Goal: Transaction & Acquisition: Download file/media

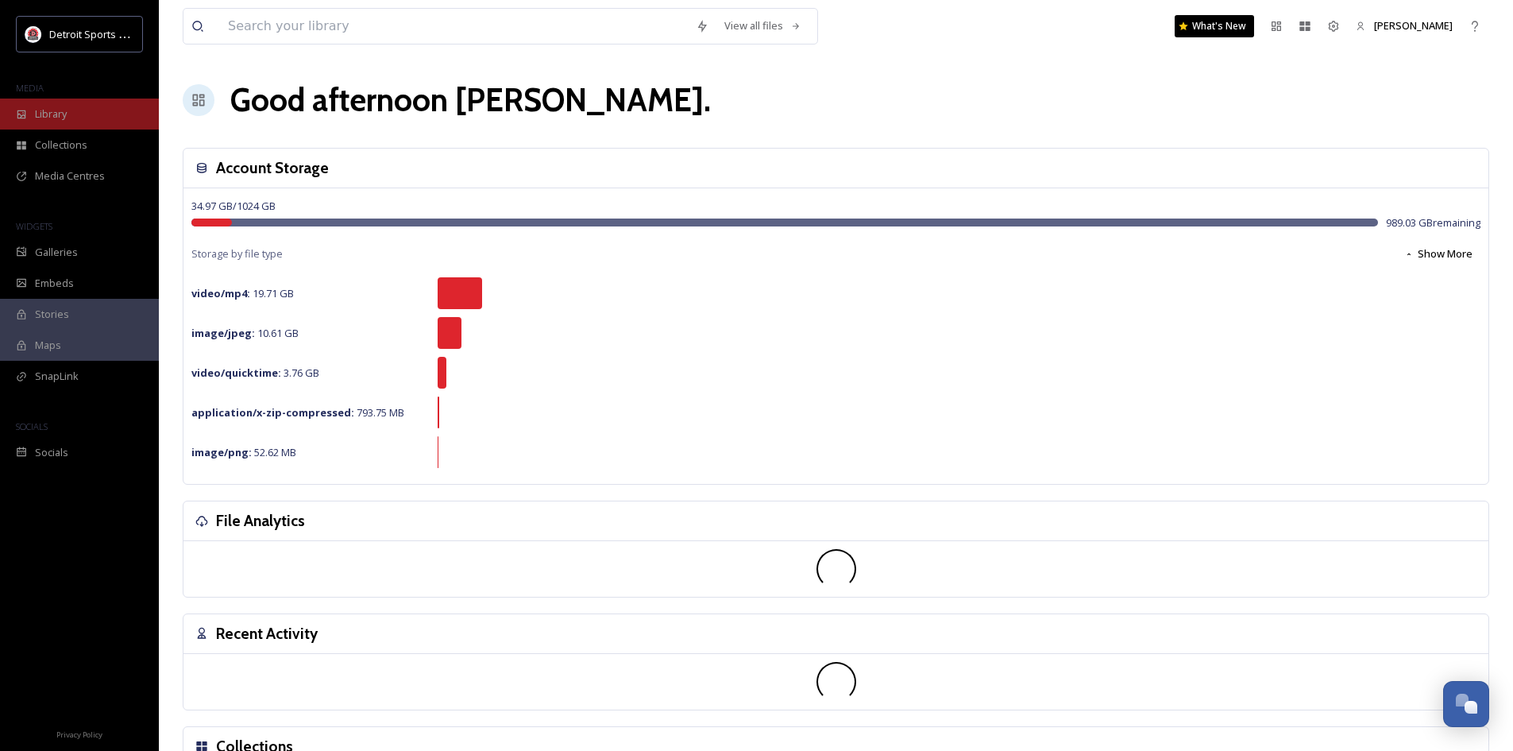
click at [97, 119] on div "Library" at bounding box center [79, 114] width 159 height 31
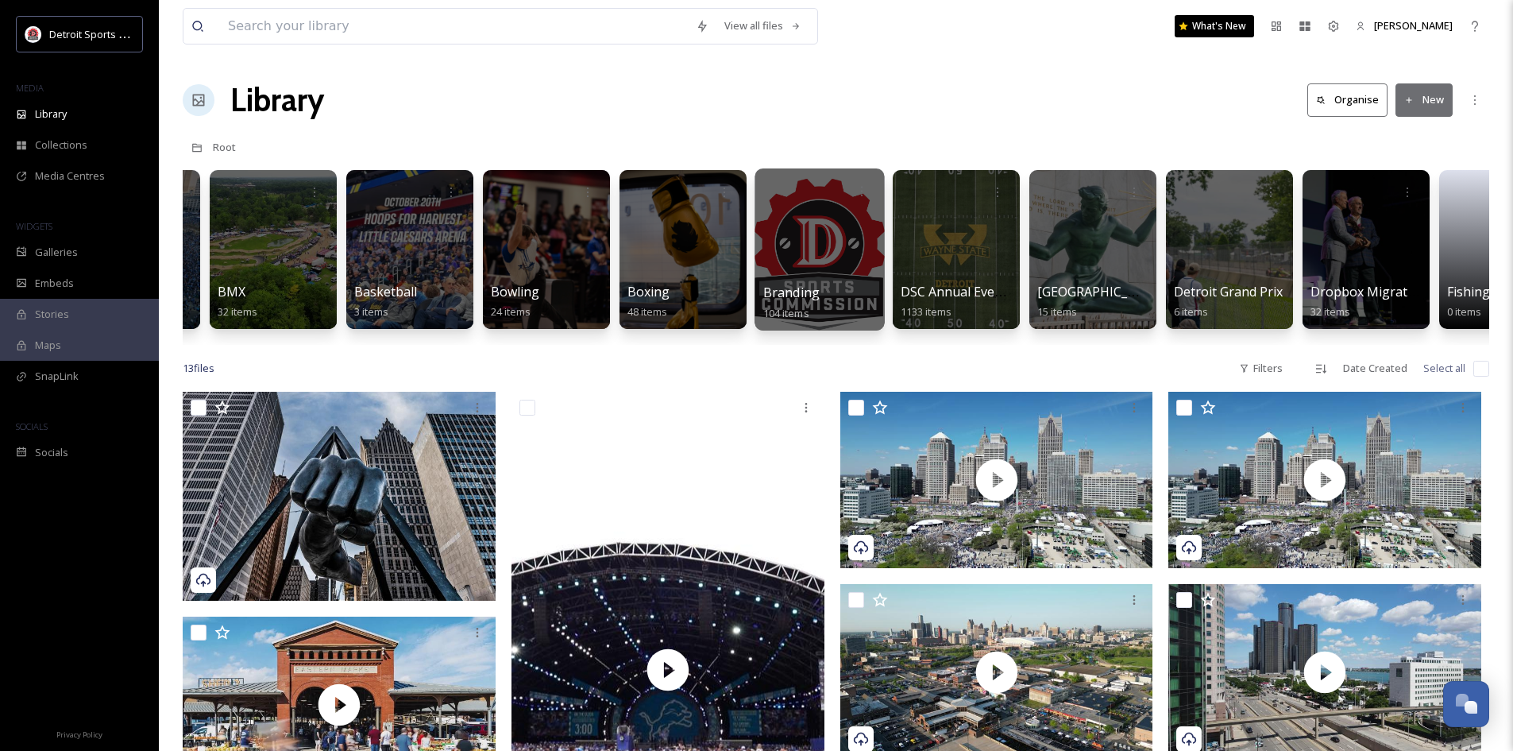
scroll to position [0, 120]
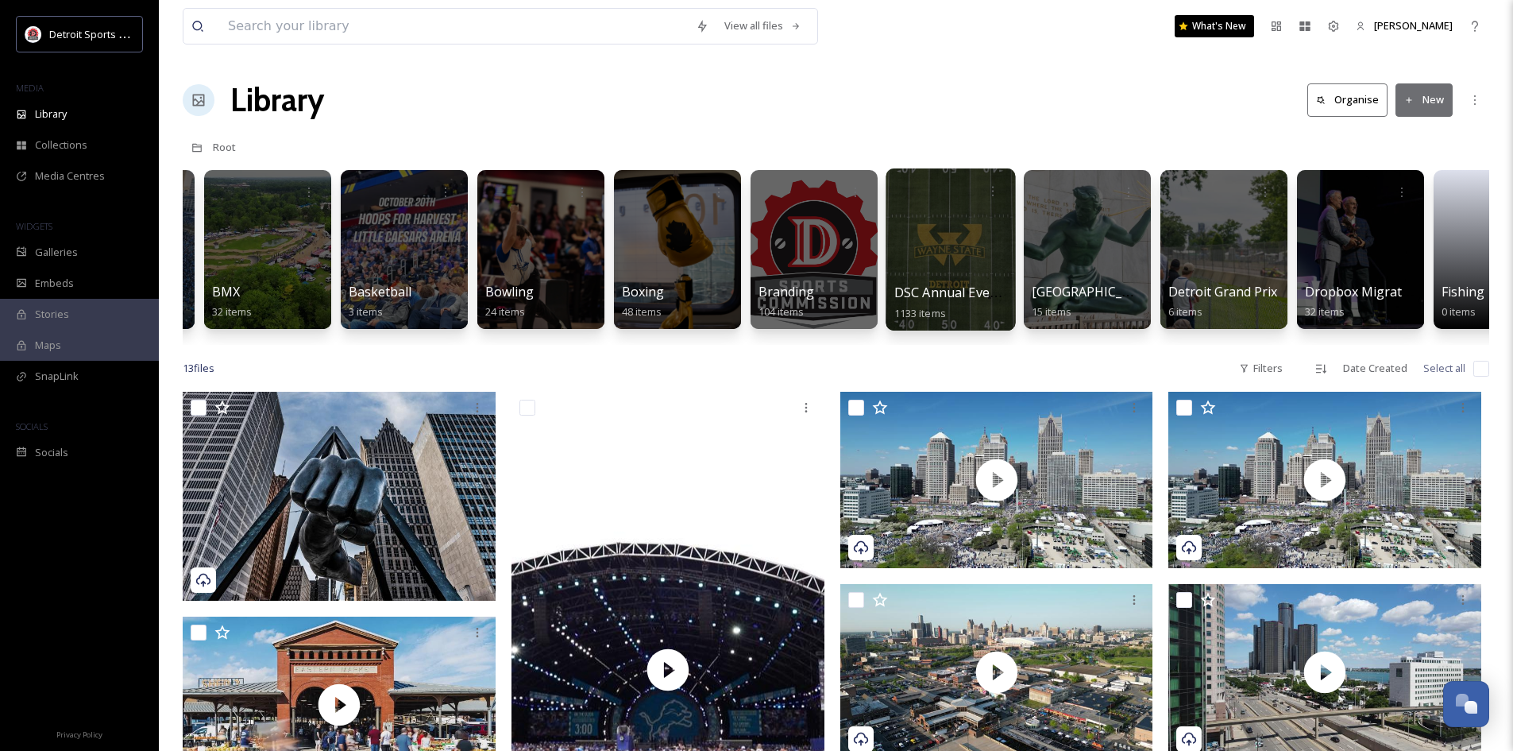
click at [933, 275] on div at bounding box center [950, 249] width 129 height 162
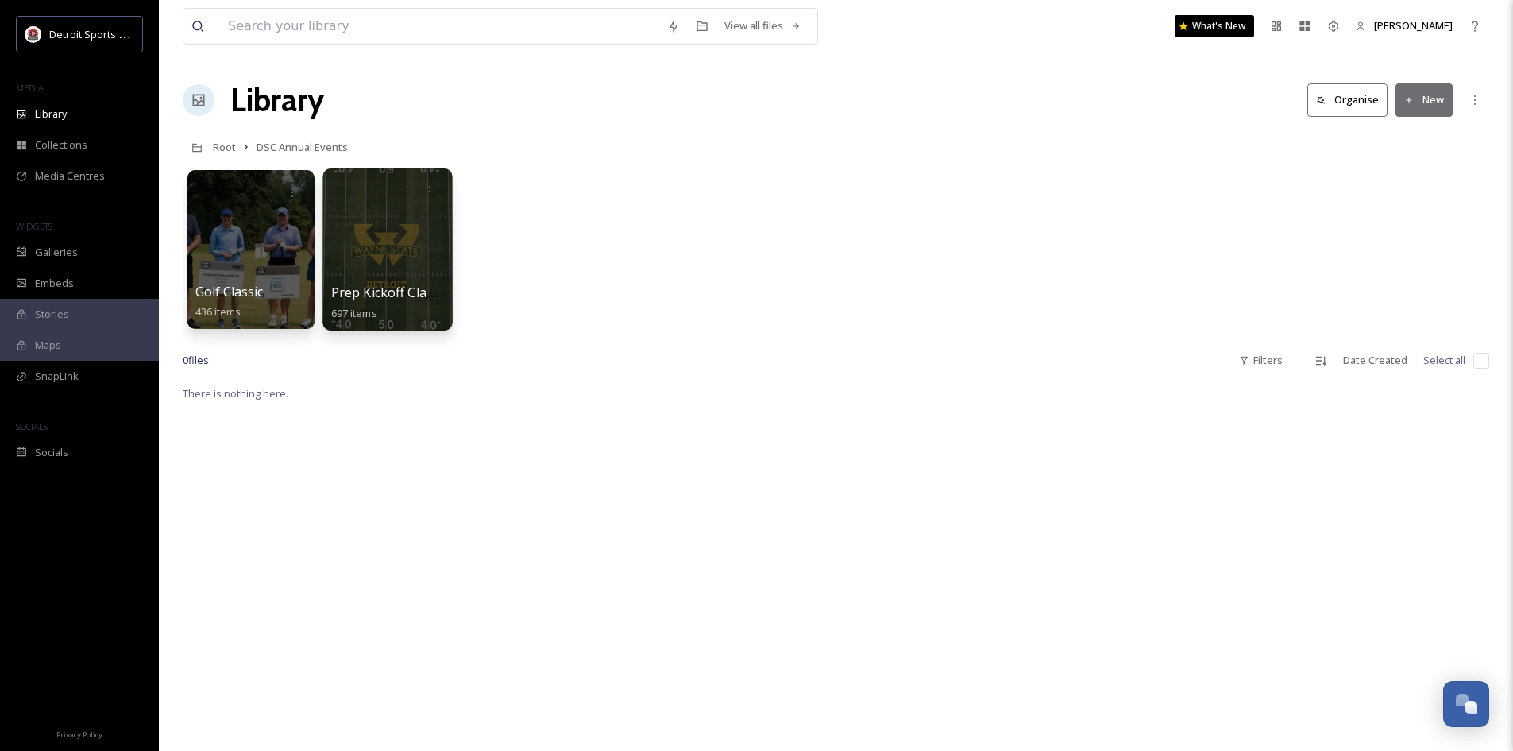
click at [402, 272] on div at bounding box center [387, 249] width 129 height 162
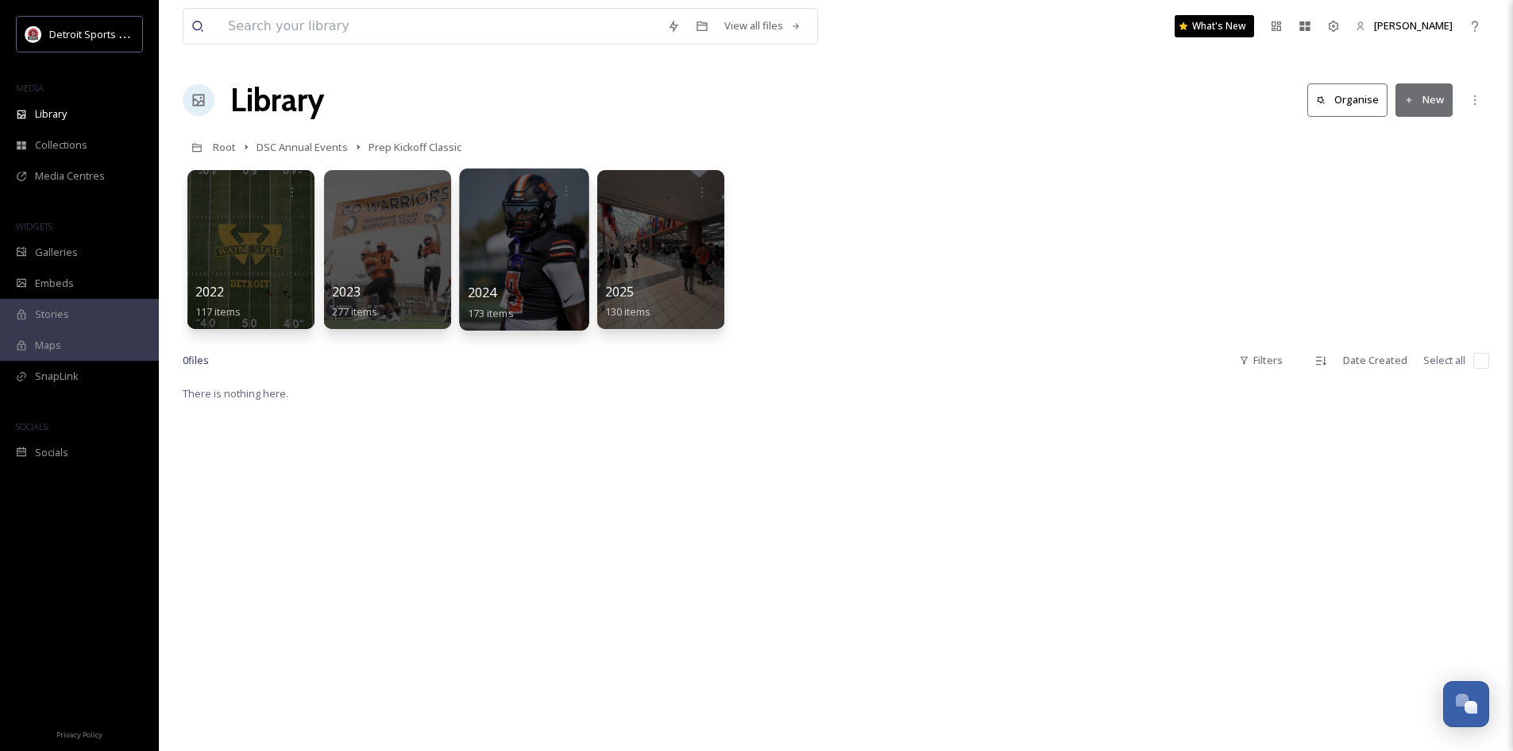
click at [584, 261] on div at bounding box center [523, 249] width 129 height 162
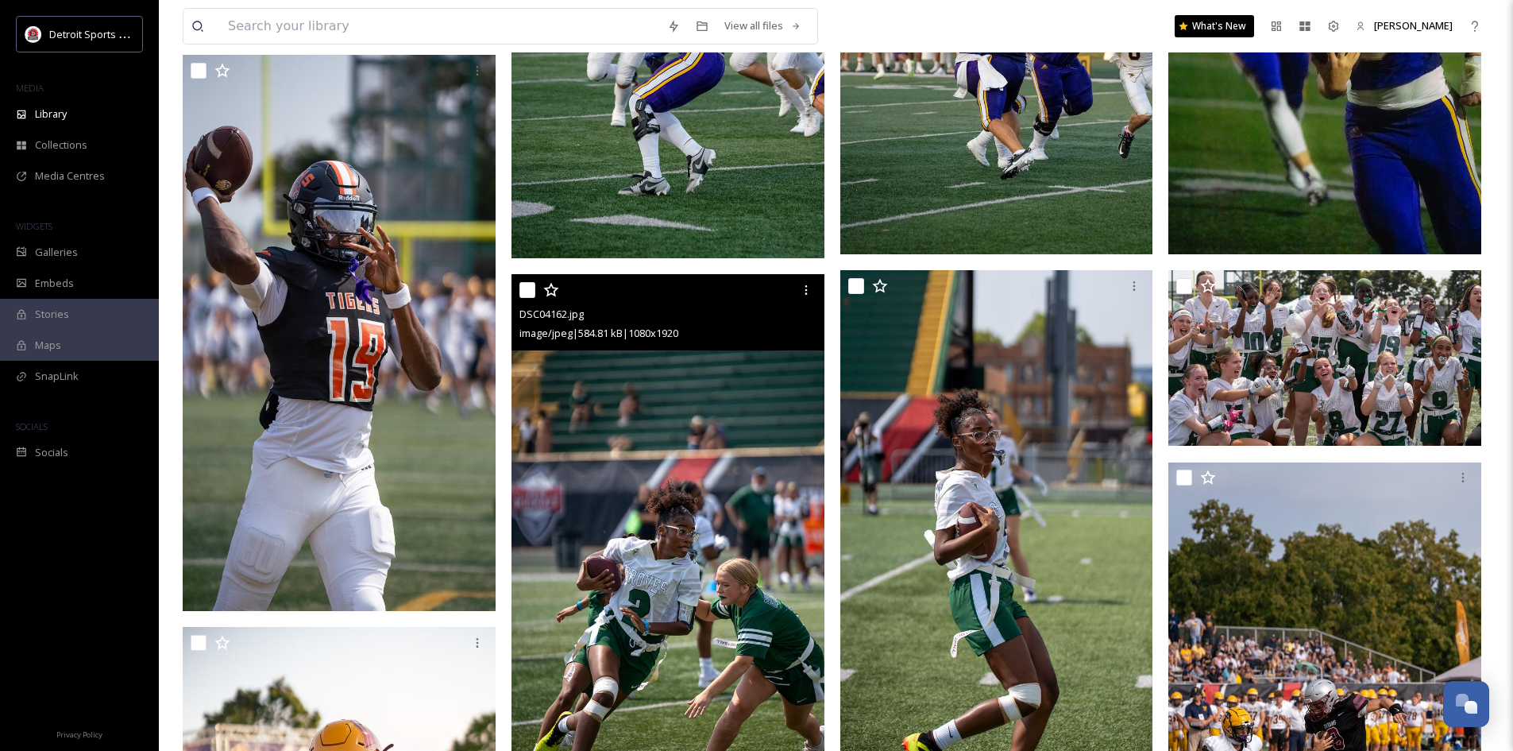
scroll to position [3495, 0]
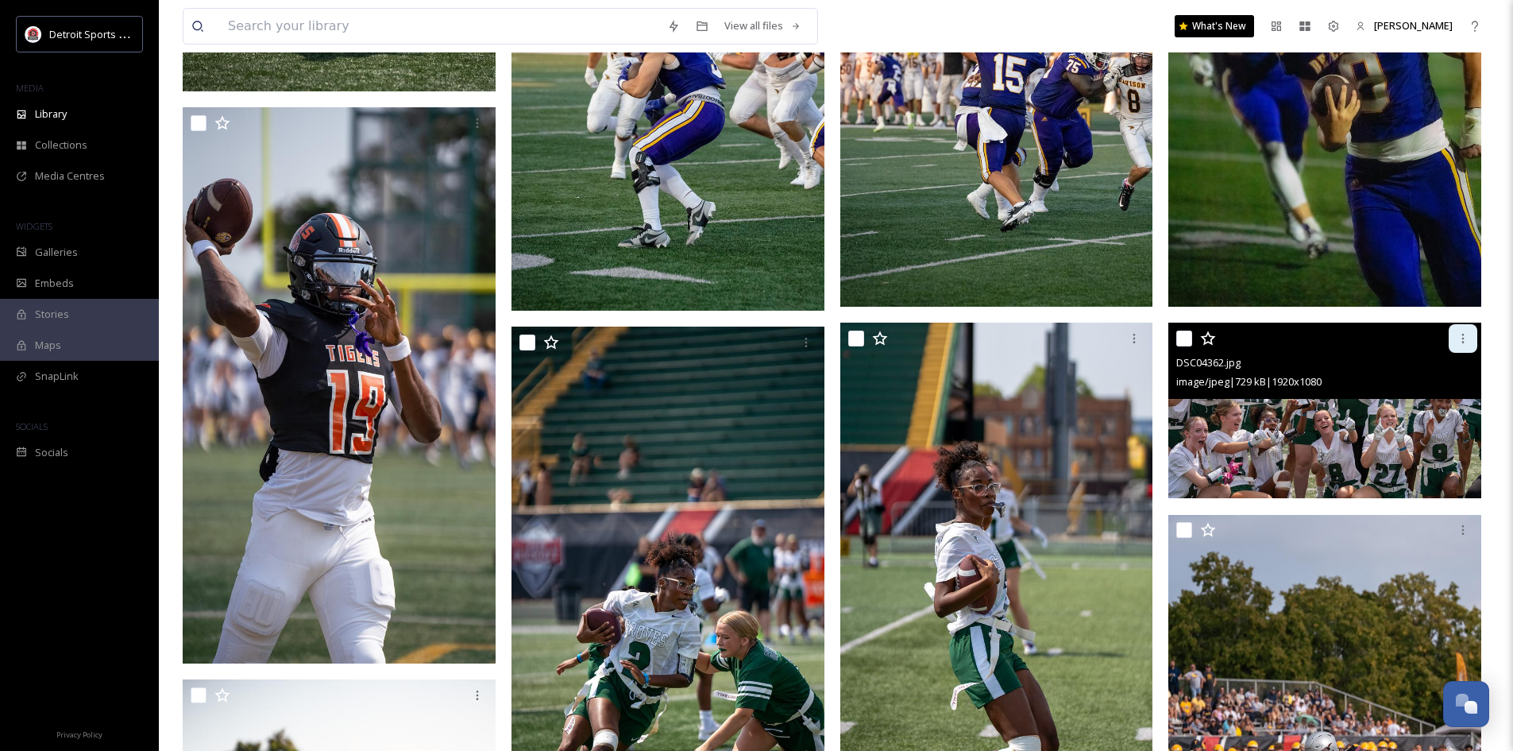
click at [1461, 346] on div at bounding box center [1463, 338] width 29 height 29
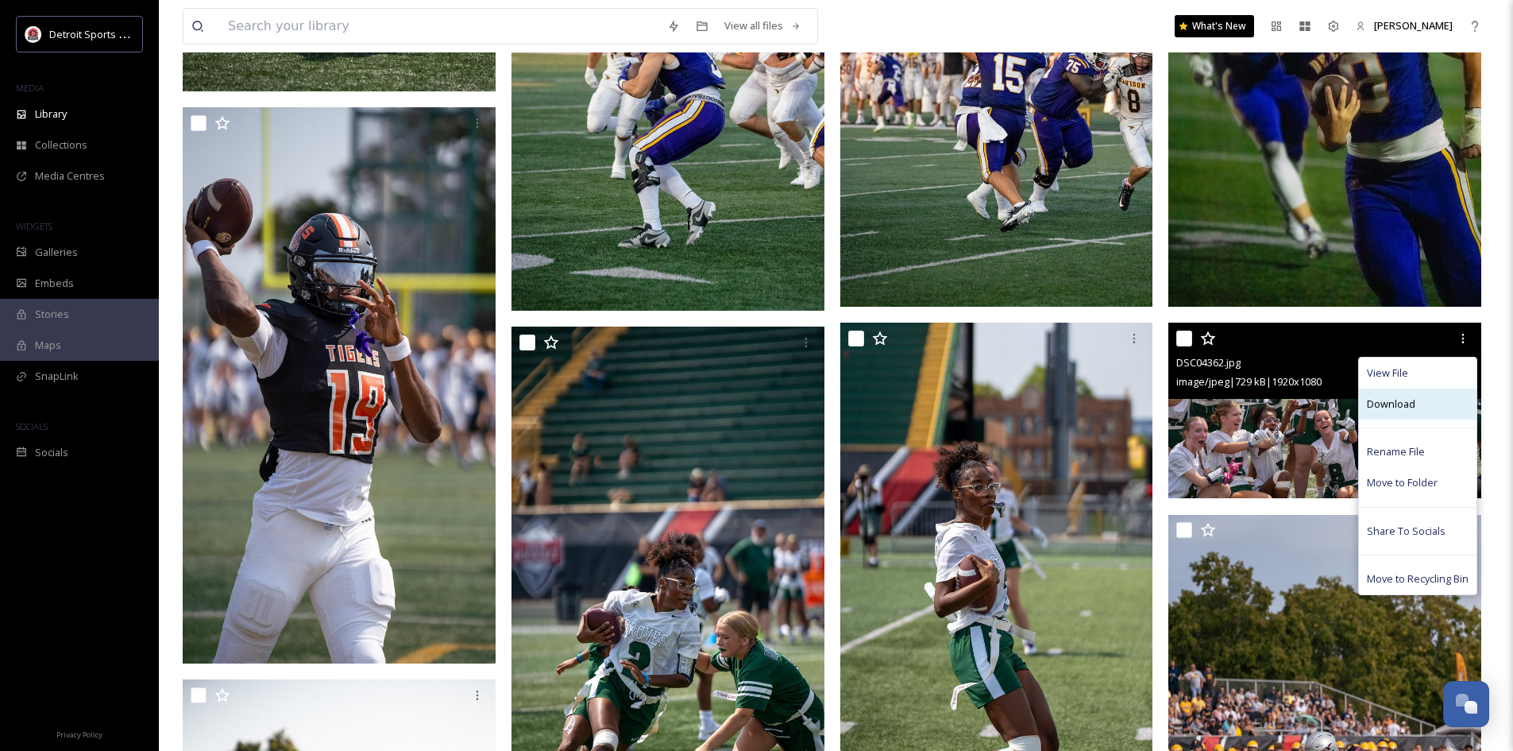
click at [1409, 419] on div "Download" at bounding box center [1418, 403] width 118 height 31
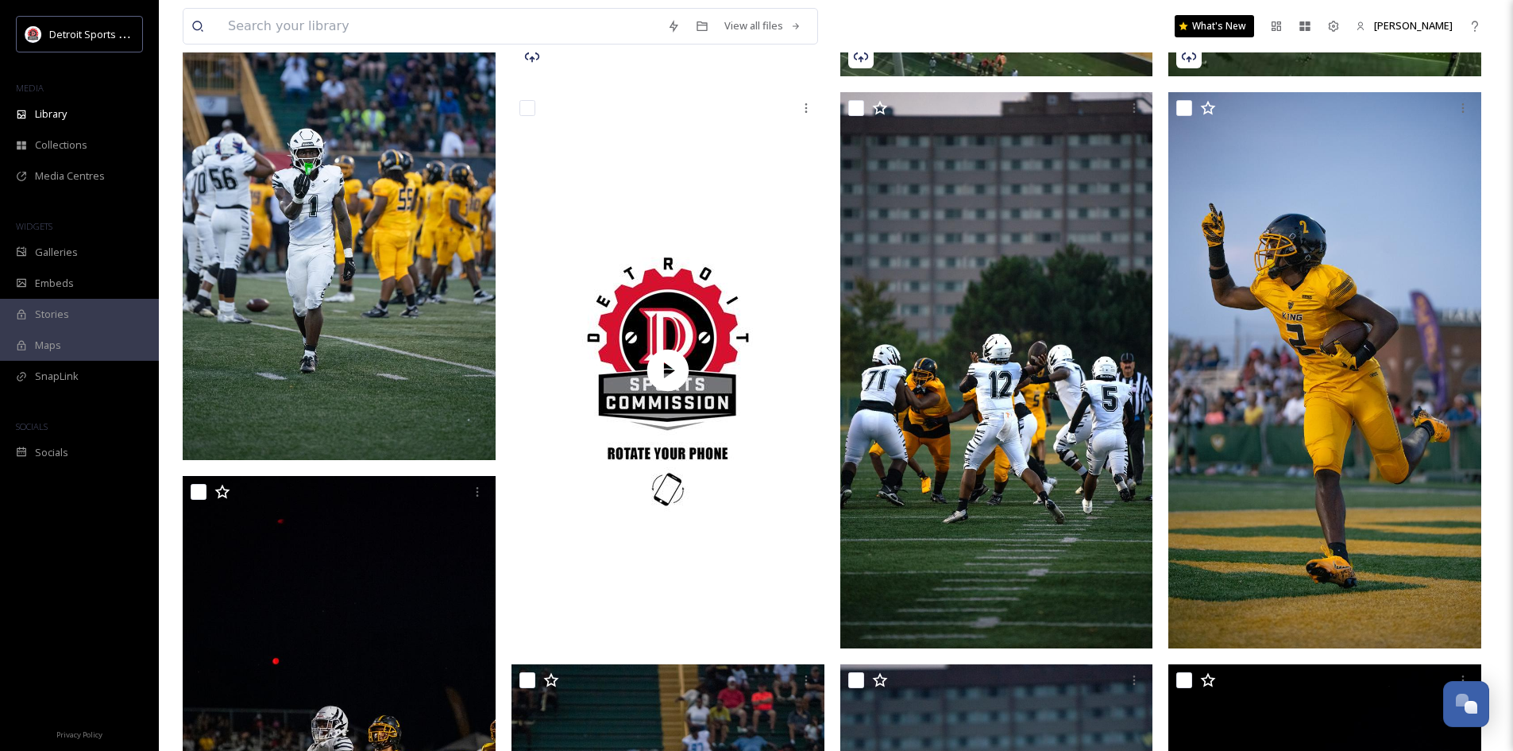
scroll to position [0, 0]
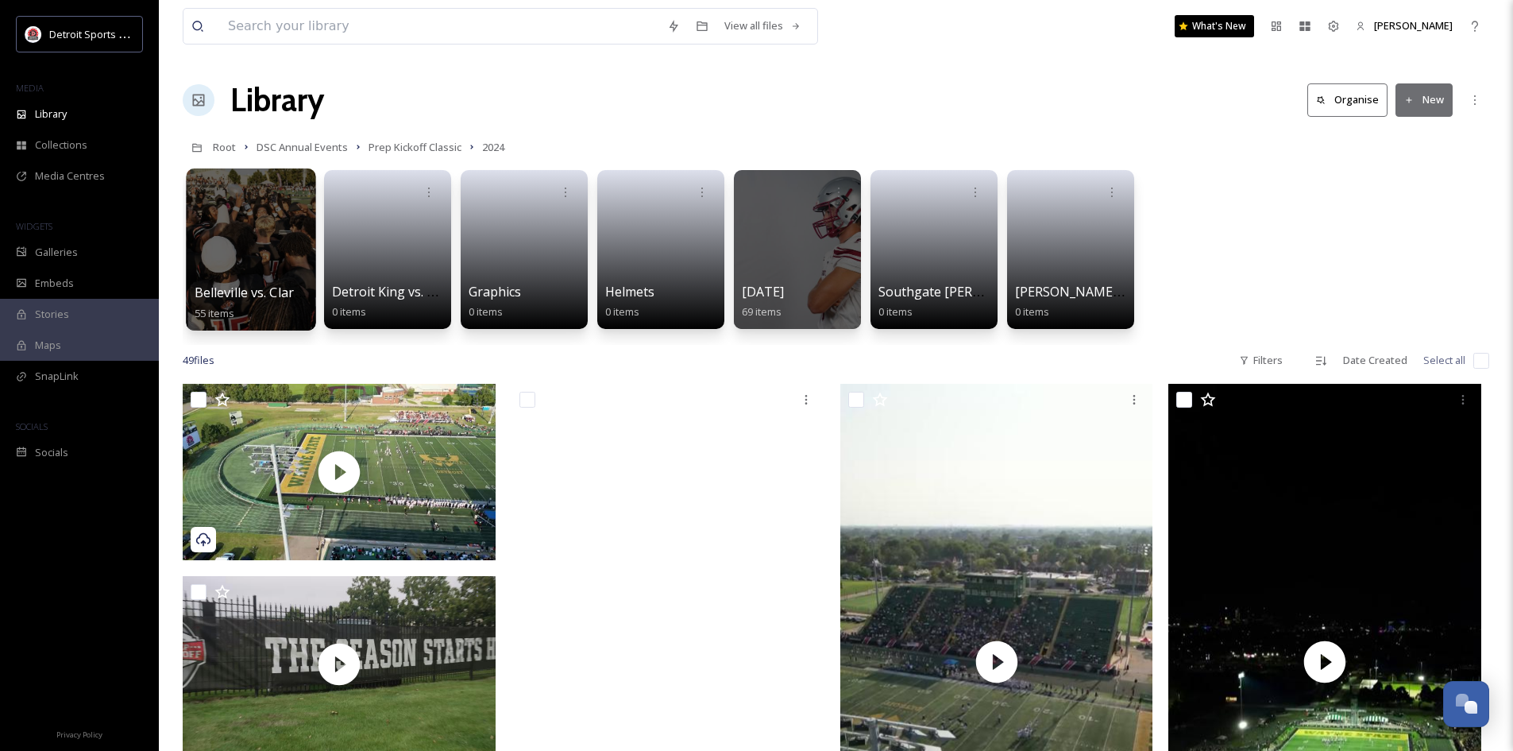
click at [288, 257] on div at bounding box center [250, 249] width 129 height 162
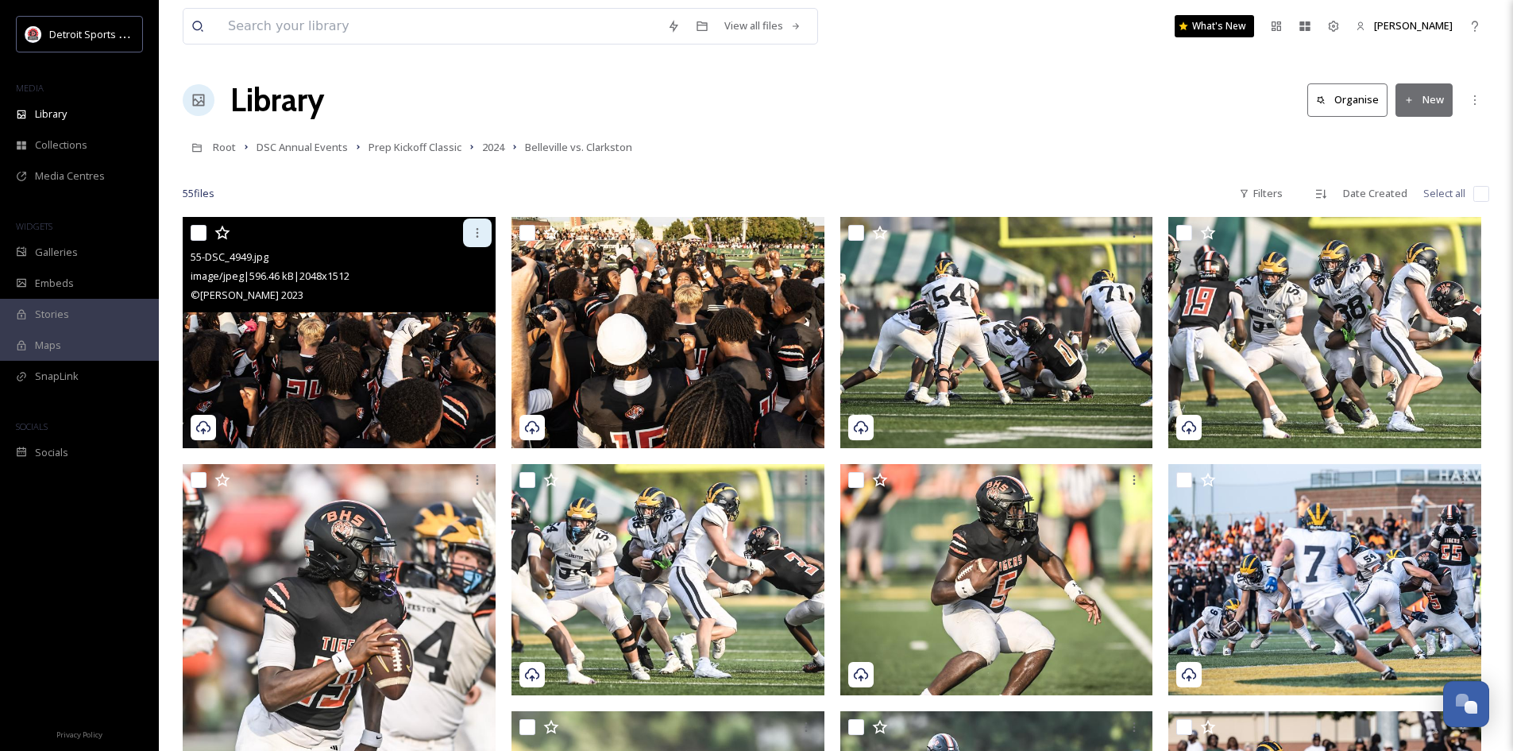
click at [478, 231] on icon at bounding box center [477, 232] width 13 height 13
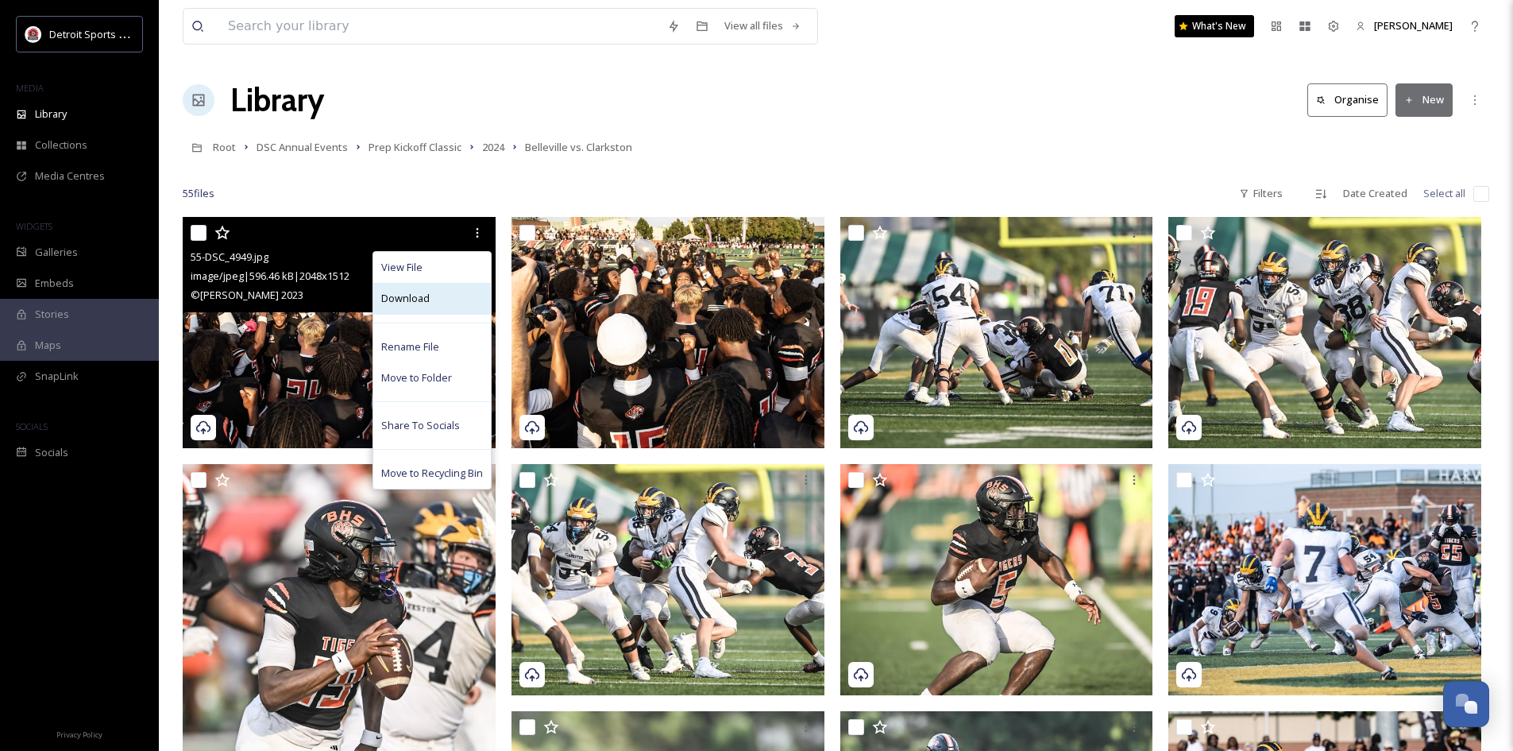
click at [438, 301] on div "Download" at bounding box center [432, 298] width 118 height 31
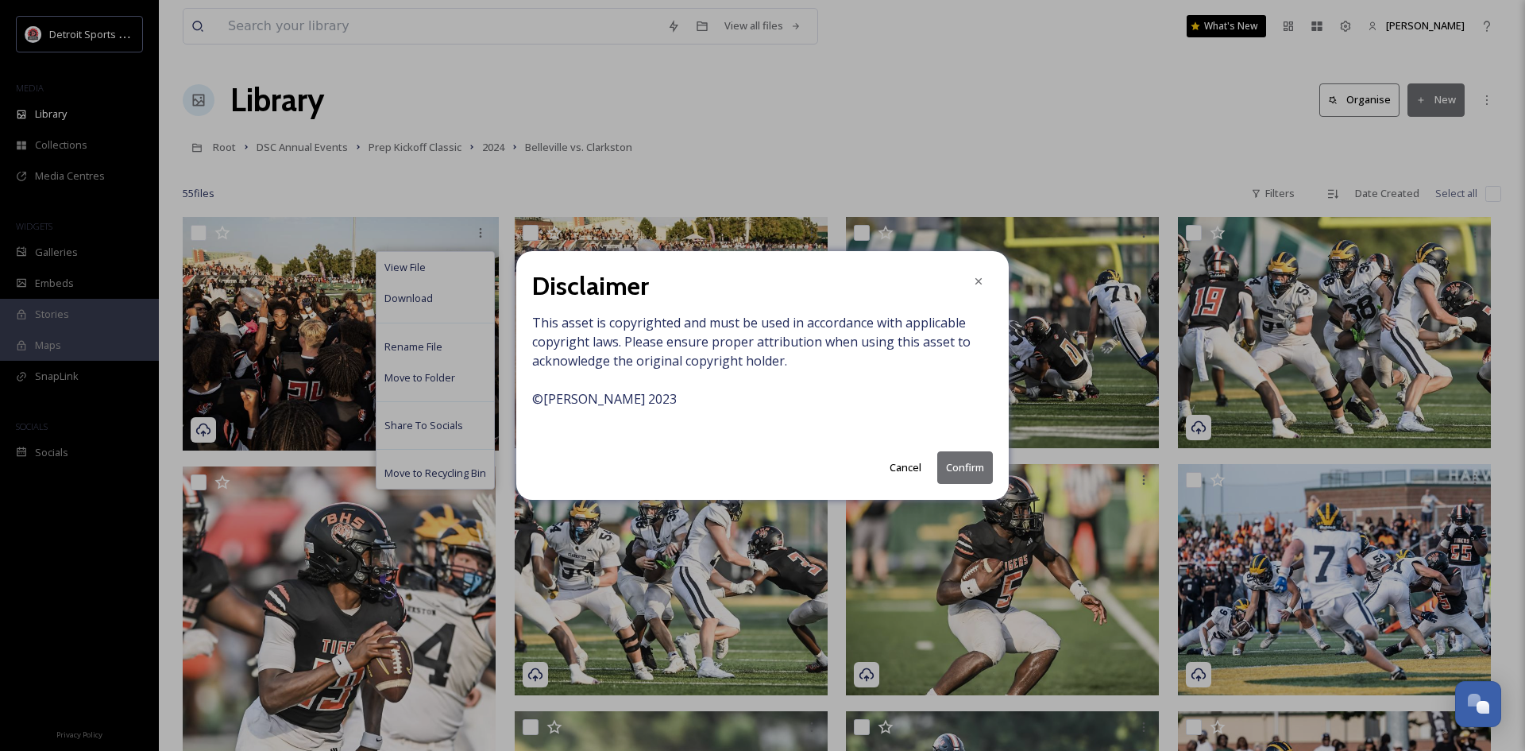
click at [975, 469] on button "Confirm" at bounding box center [965, 467] width 56 height 33
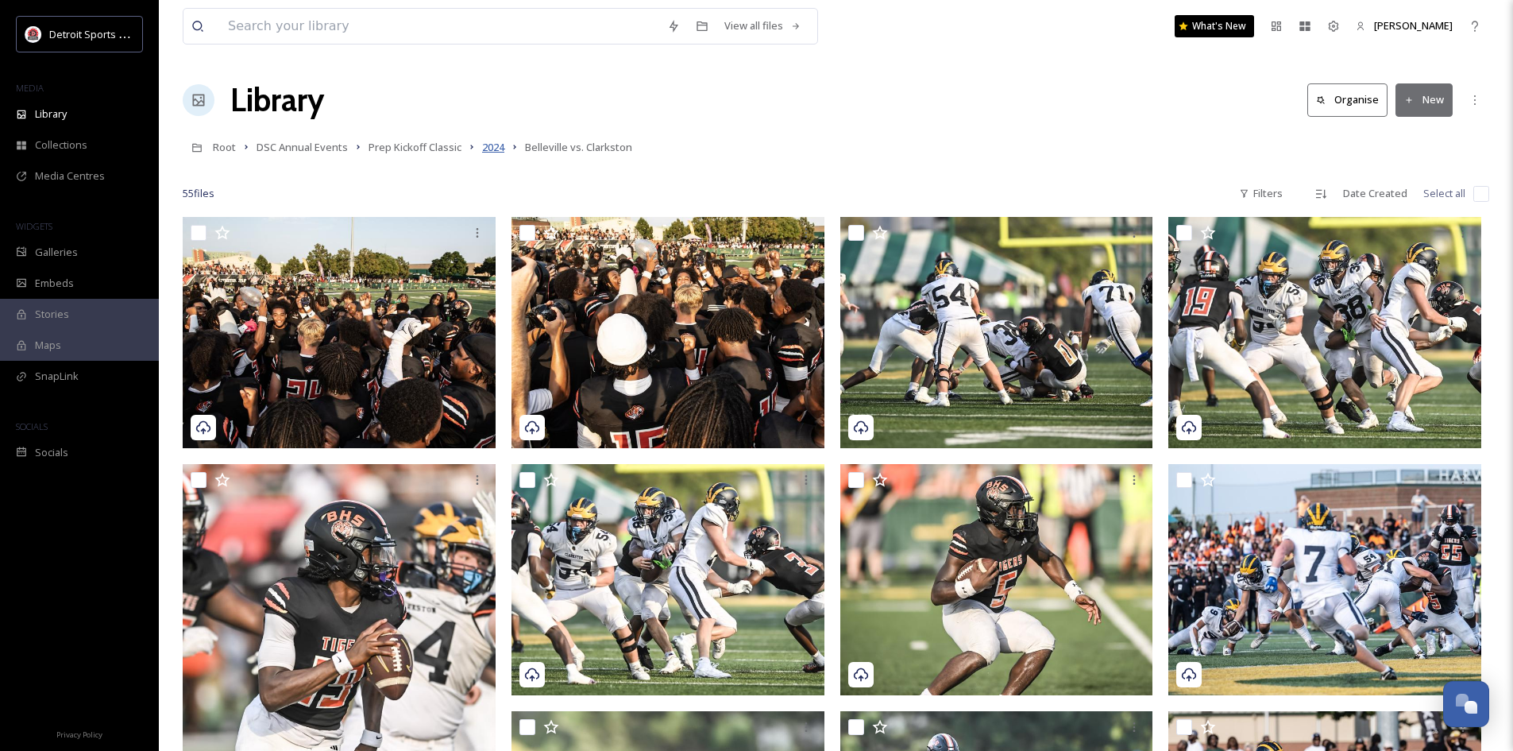
click at [486, 149] on span "2024" at bounding box center [493, 147] width 22 height 14
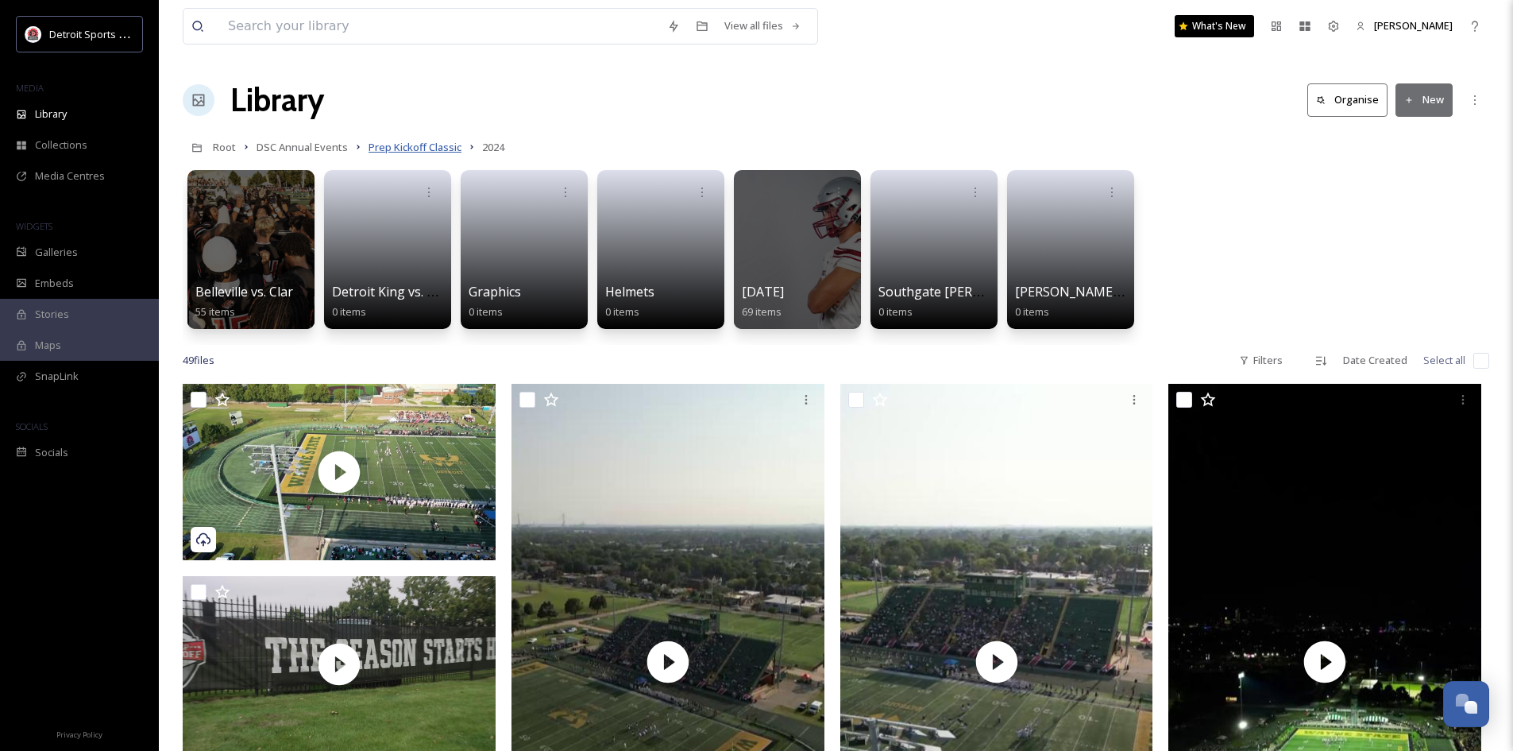
click at [446, 141] on span "Prep Kickoff Classic" at bounding box center [415, 147] width 93 height 14
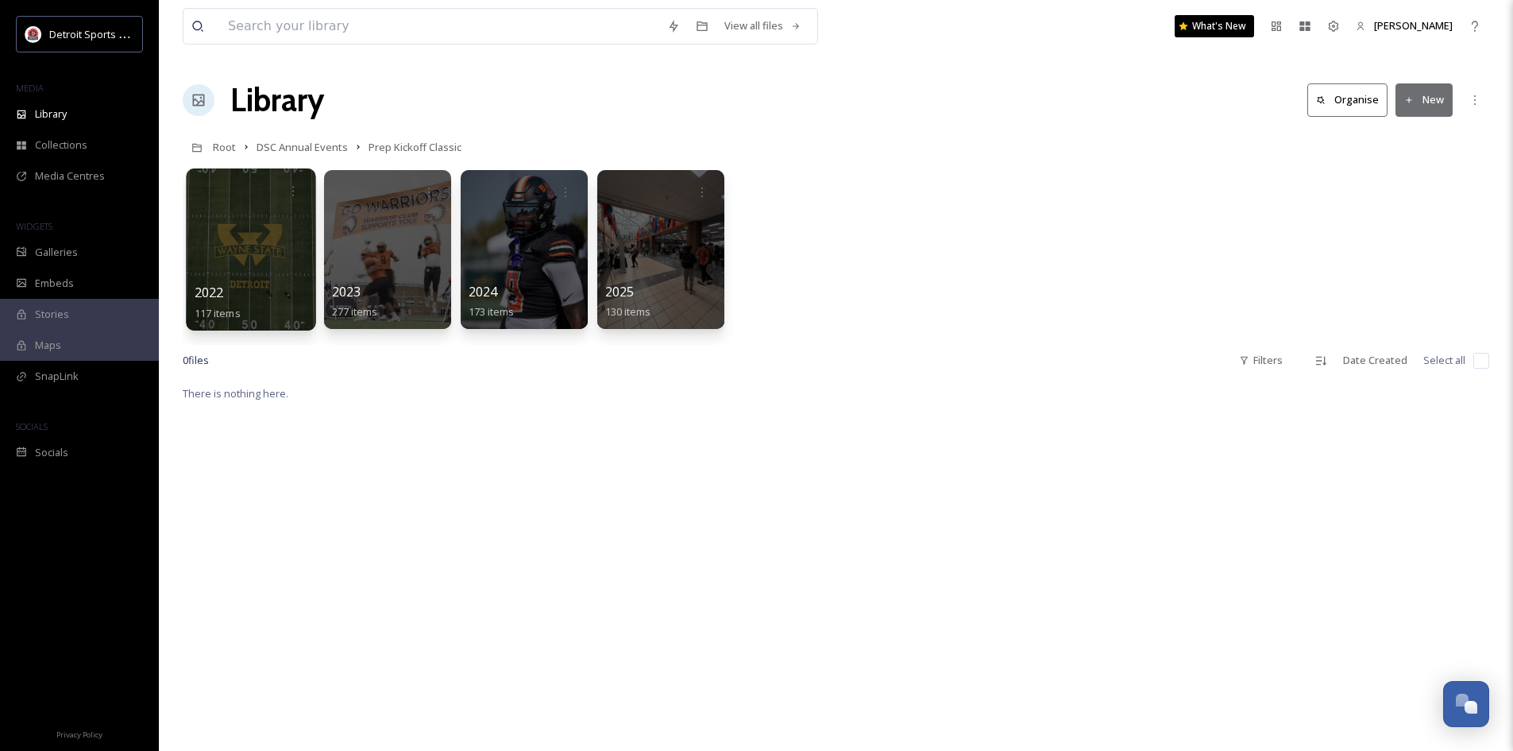
click at [246, 277] on div at bounding box center [250, 249] width 129 height 162
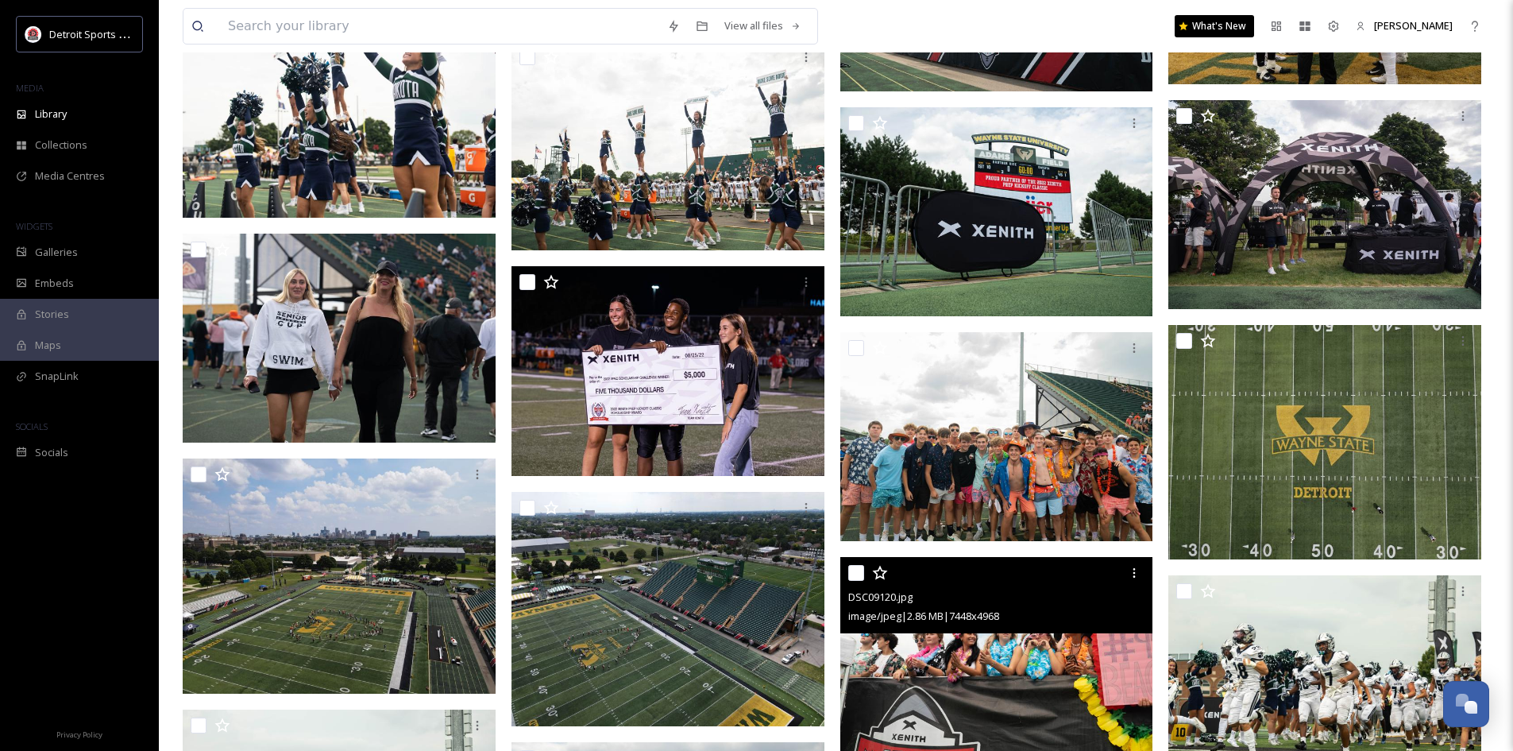
scroll to position [3408, 0]
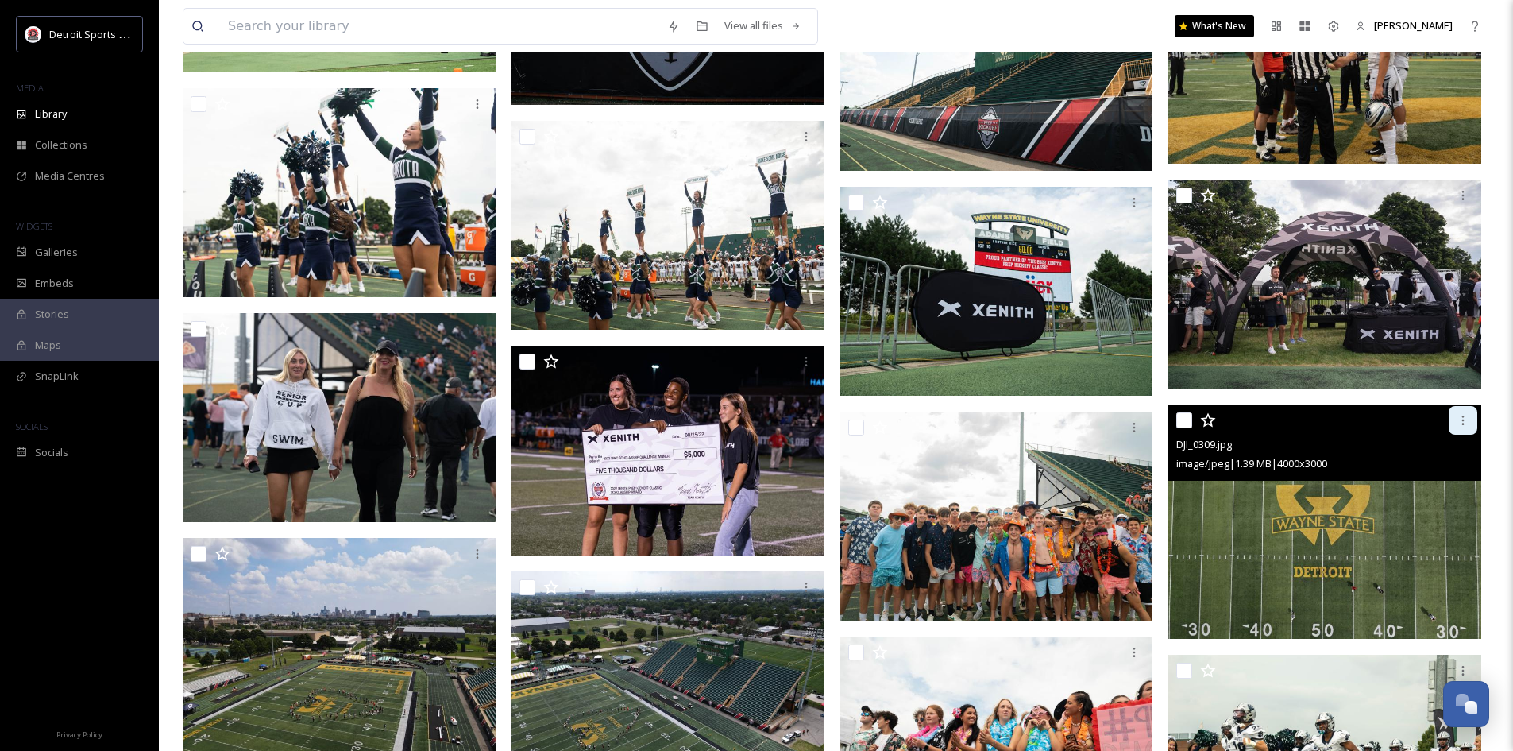
click at [1458, 427] on div at bounding box center [1463, 420] width 29 height 29
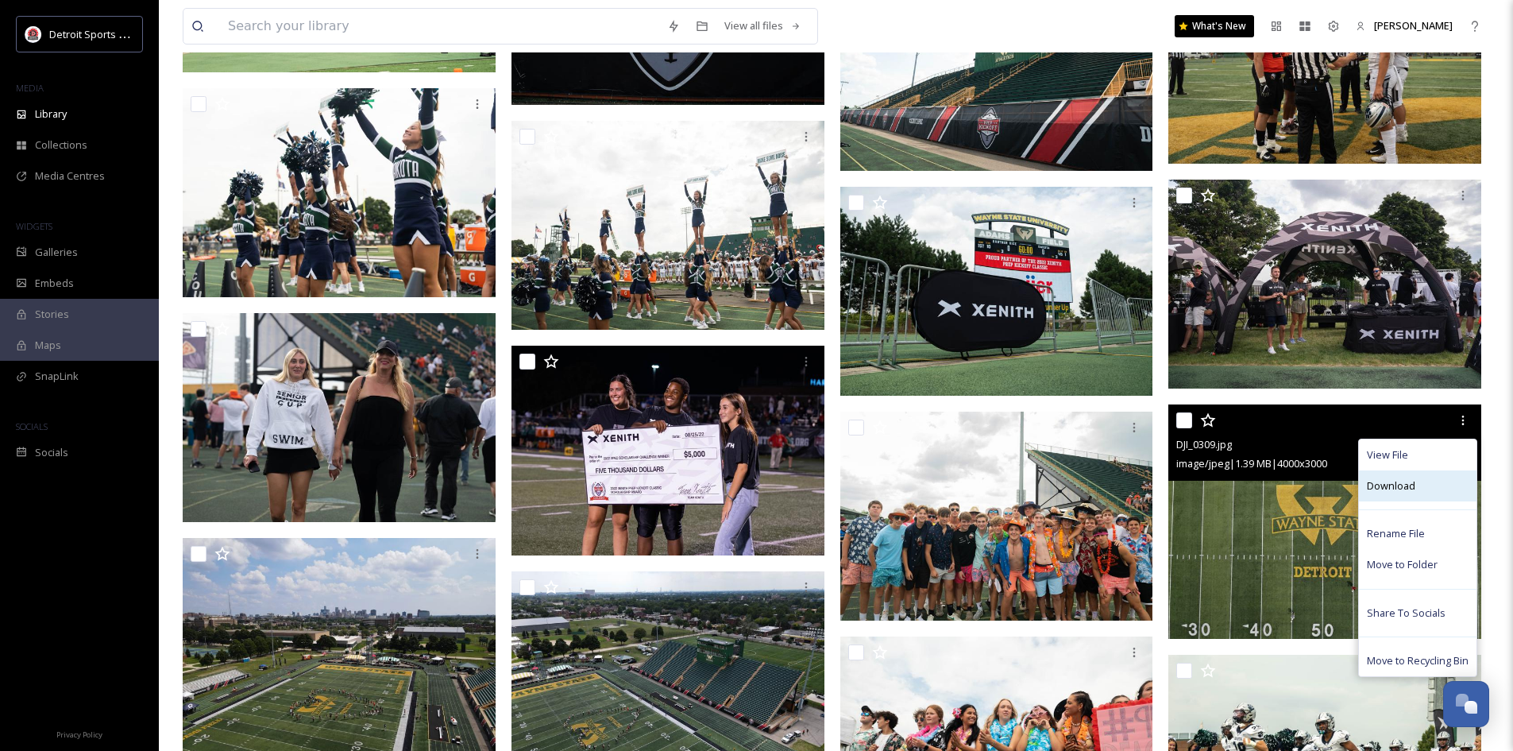
click at [1410, 498] on div "Download" at bounding box center [1418, 485] width 118 height 31
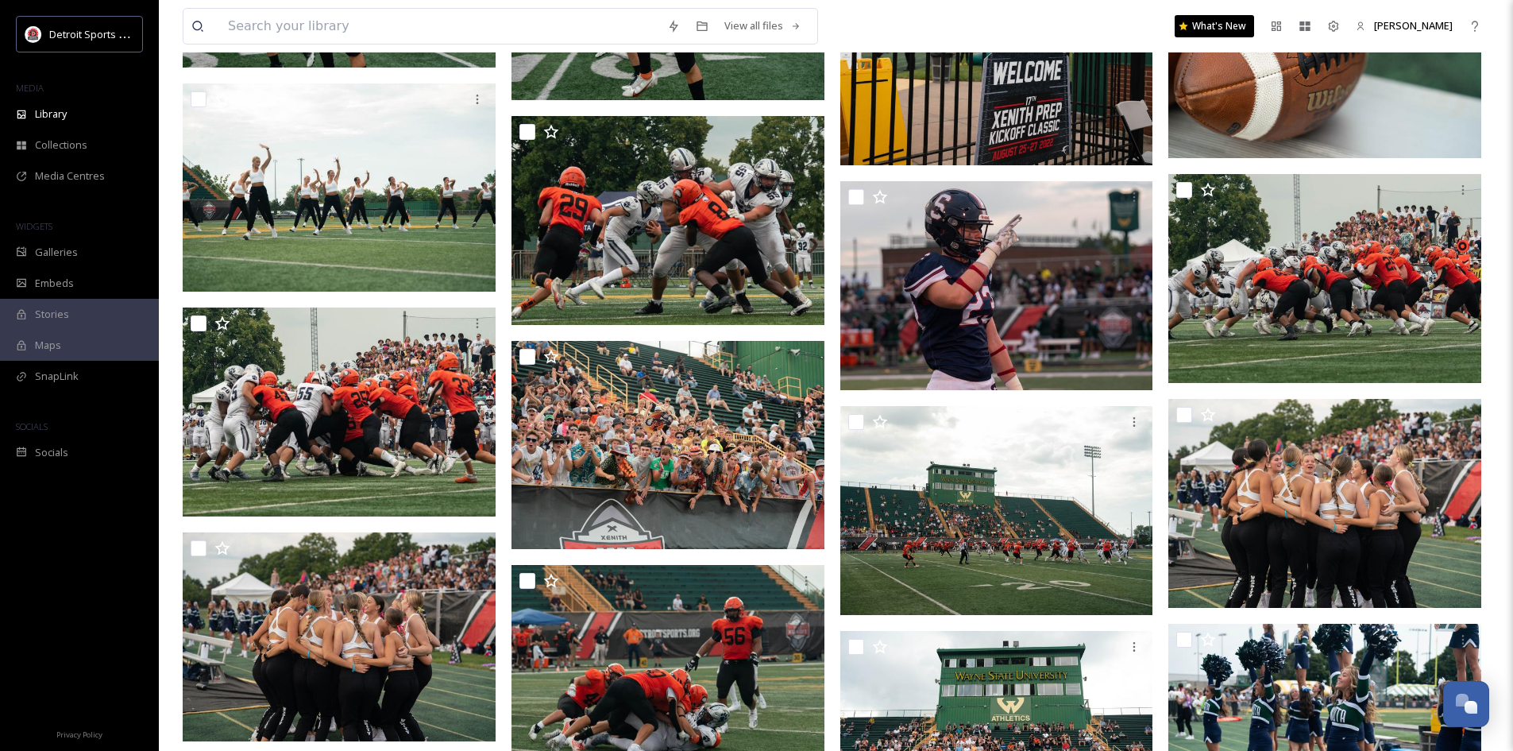
scroll to position [1819, 0]
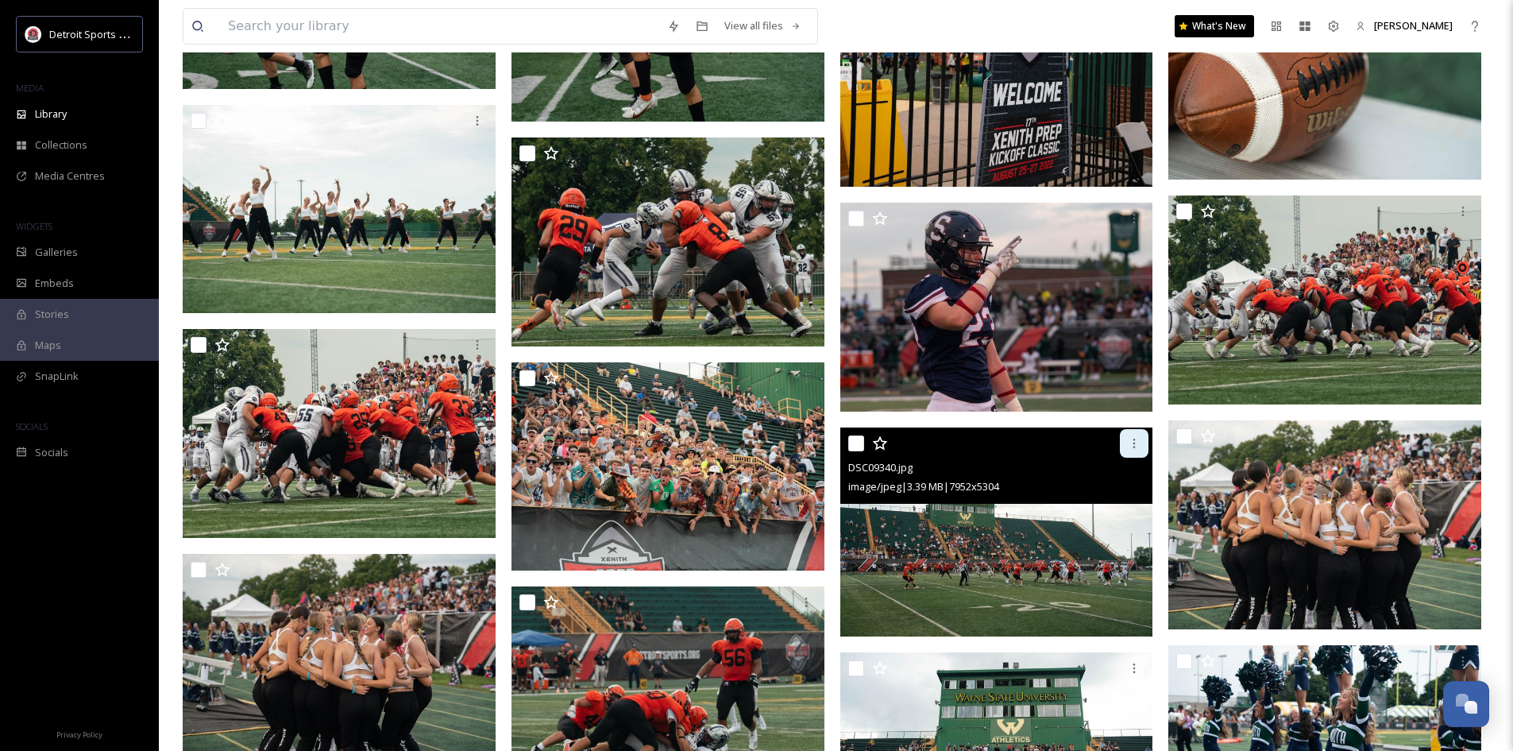
click at [1142, 450] on div at bounding box center [1134, 443] width 29 height 29
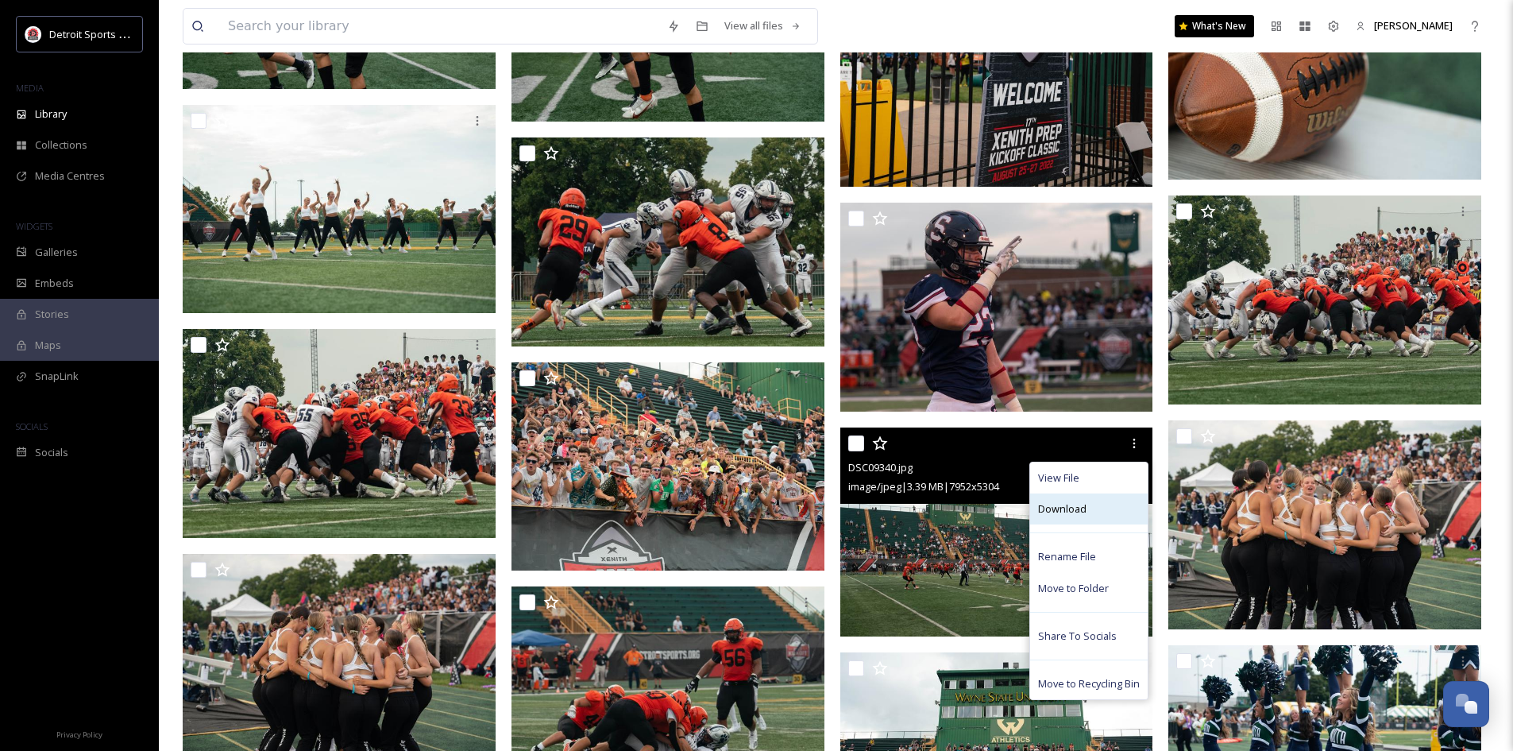
click at [1097, 518] on div "Download" at bounding box center [1089, 508] width 118 height 31
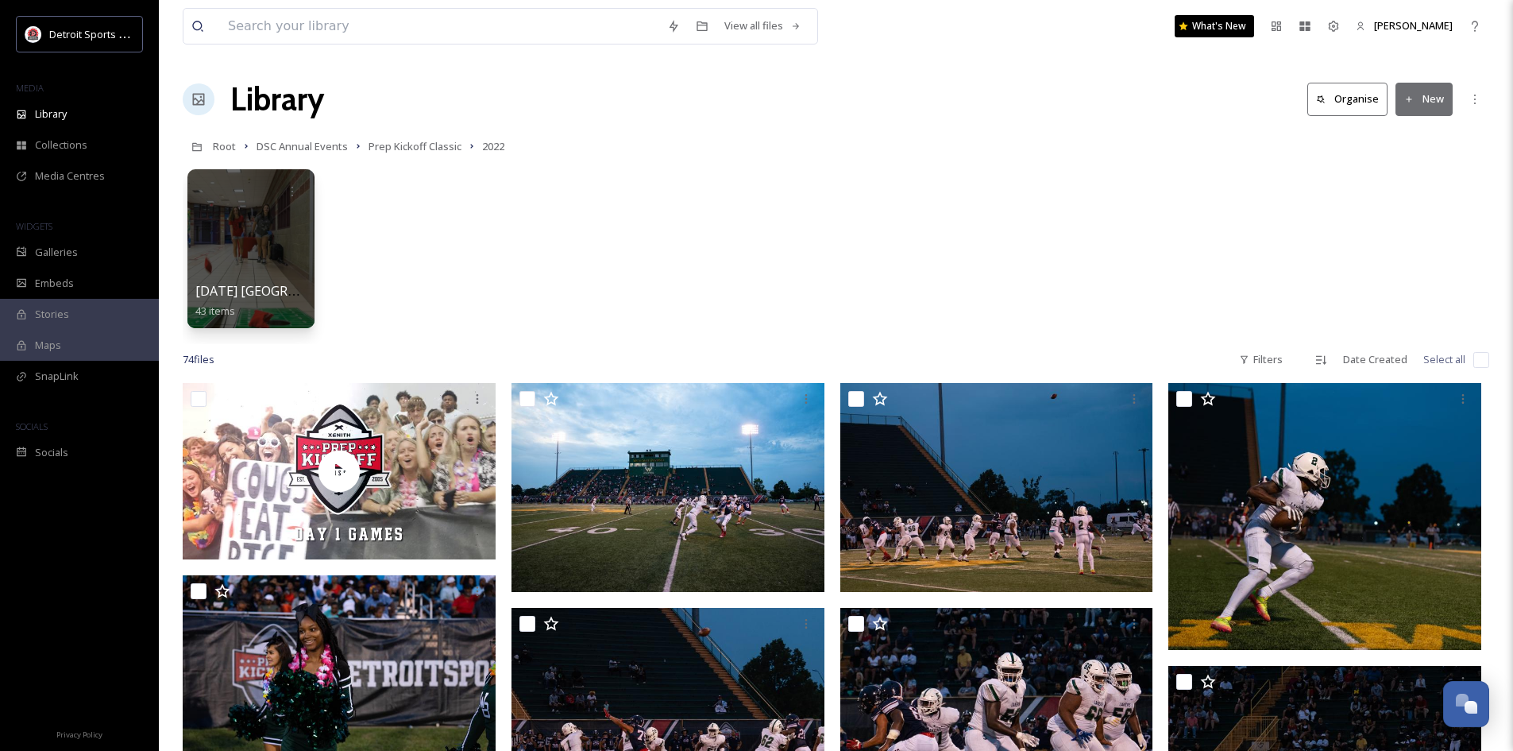
scroll to position [0, 0]
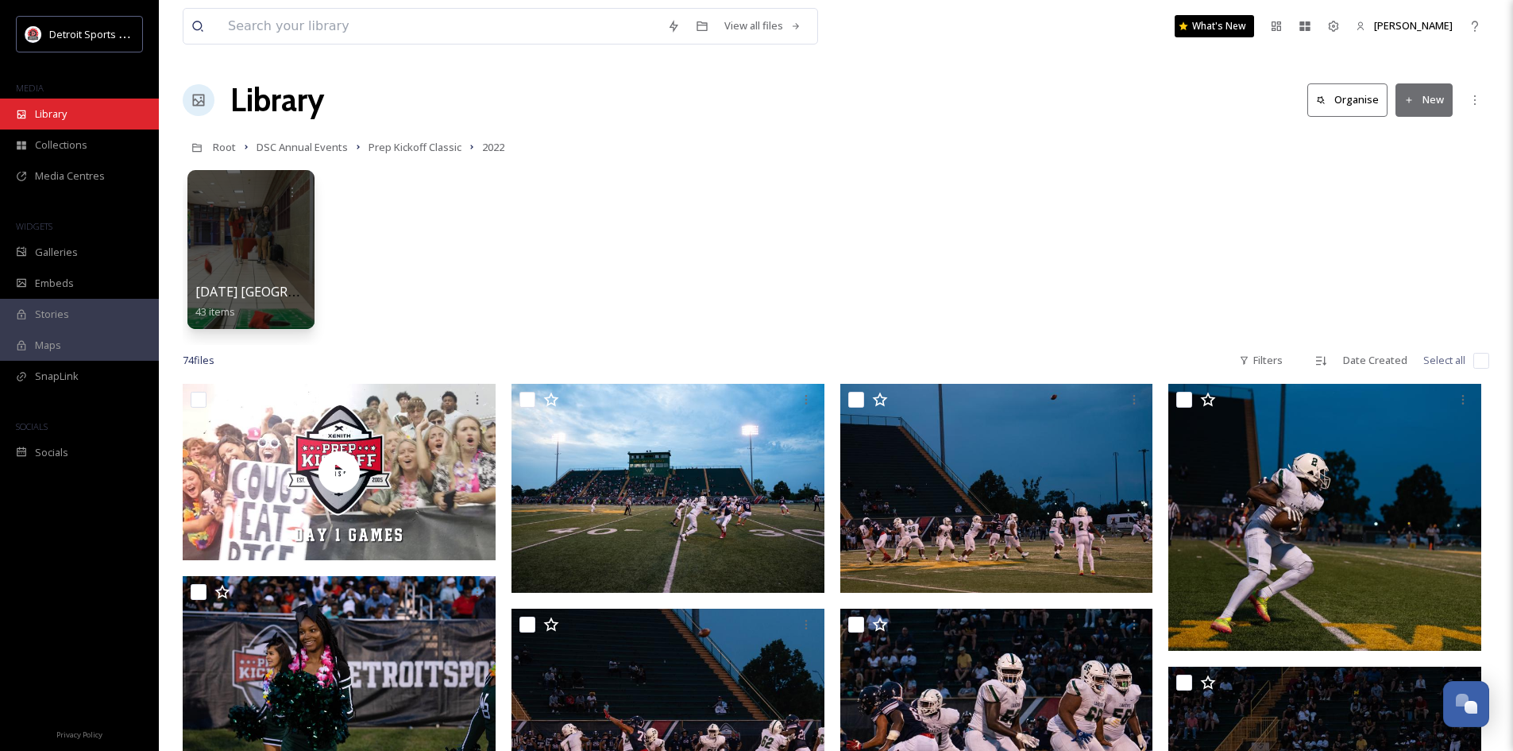
click at [76, 121] on div "Library" at bounding box center [79, 114] width 159 height 31
